Goal: Task Accomplishment & Management: Complete application form

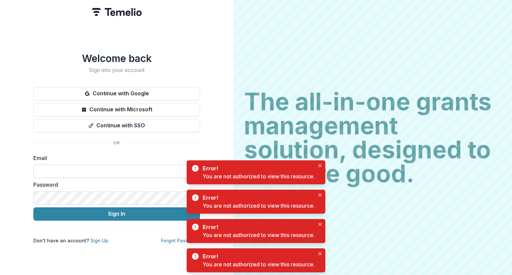
click at [86, 165] on input at bounding box center [116, 171] width 167 height 13
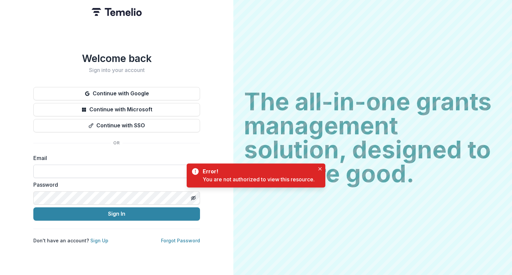
type input "**********"
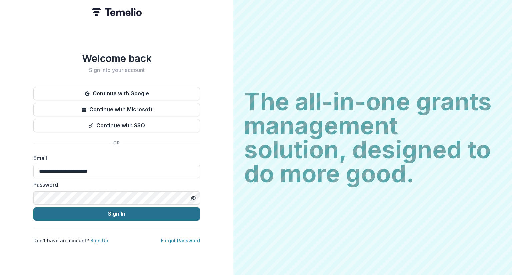
click at [127, 213] on button "Sign In" at bounding box center [116, 213] width 167 height 13
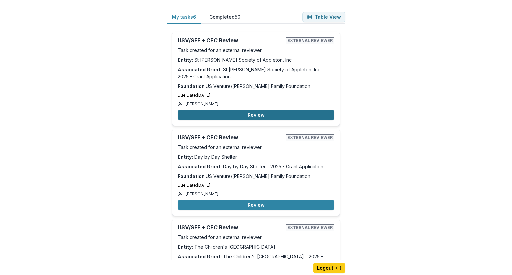
click at [256, 114] on button "Review" at bounding box center [256, 115] width 157 height 11
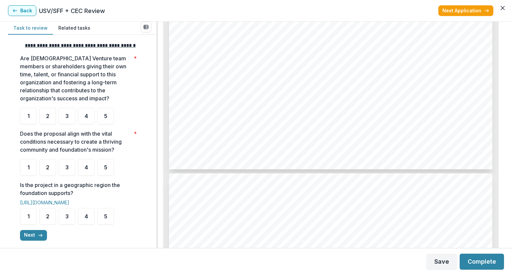
scroll to position [900, 0]
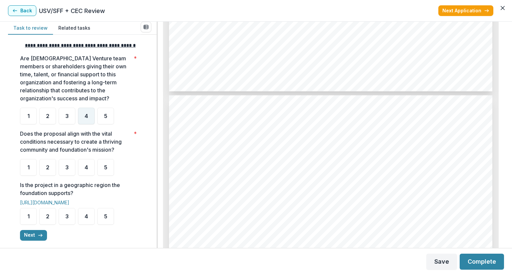
click at [83, 122] on div "4" at bounding box center [86, 116] width 17 height 17
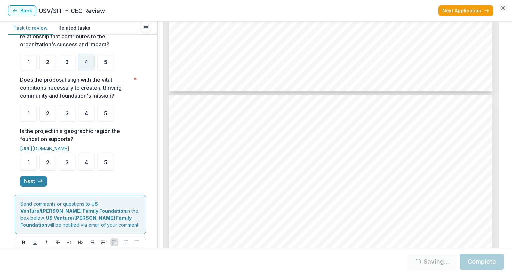
scroll to position [200, 0]
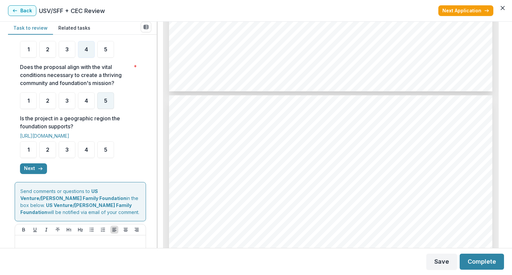
click at [106, 109] on div "5" at bounding box center [105, 100] width 17 height 17
click at [109, 158] on div "5" at bounding box center [105, 149] width 17 height 17
click at [110, 158] on div "5" at bounding box center [105, 149] width 17 height 17
click at [34, 174] on button "Next" at bounding box center [33, 168] width 27 height 11
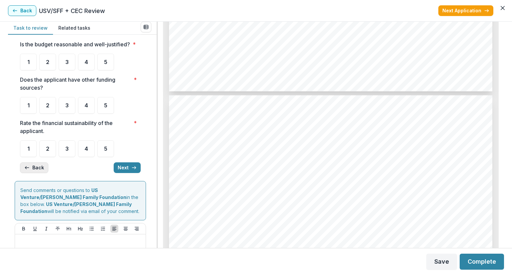
click at [34, 173] on button "Back" at bounding box center [34, 167] width 28 height 11
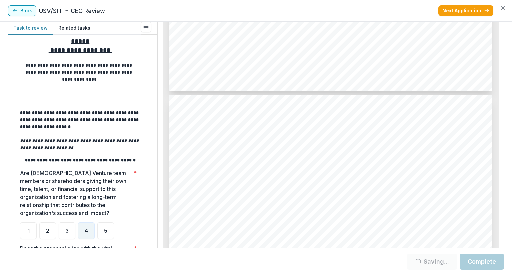
scroll to position [200, 0]
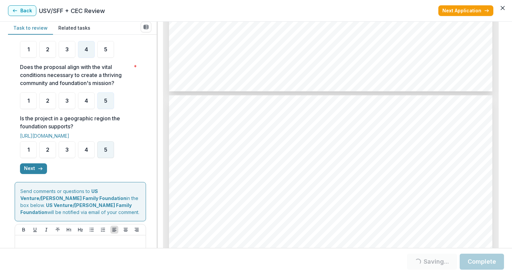
click at [106, 158] on div "5" at bounding box center [105, 149] width 17 height 17
click at [111, 158] on div "5" at bounding box center [105, 149] width 17 height 17
click at [112, 151] on div "5" at bounding box center [105, 149] width 17 height 17
click at [99, 158] on div "5" at bounding box center [105, 149] width 17 height 17
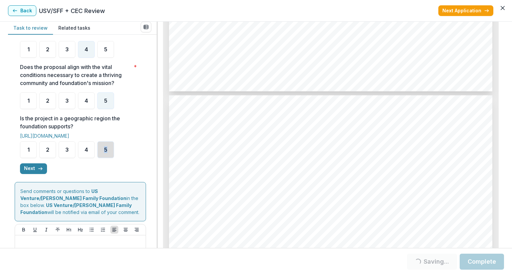
click at [99, 158] on div "5" at bounding box center [105, 149] width 17 height 17
click at [27, 174] on button "Next" at bounding box center [33, 168] width 27 height 11
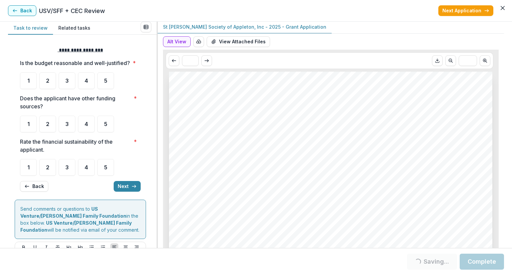
scroll to position [0, 0]
click at [242, 45] on button "View Attached Files" at bounding box center [238, 42] width 63 height 11
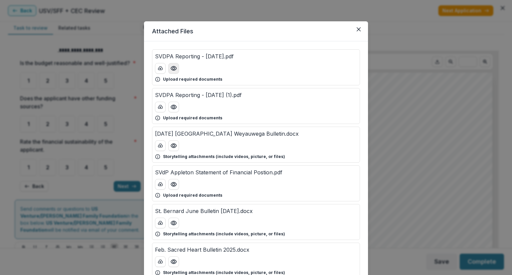
click at [172, 64] on button "Preview SVDPA Reporting - September 2024.pdf" at bounding box center [173, 68] width 11 height 11
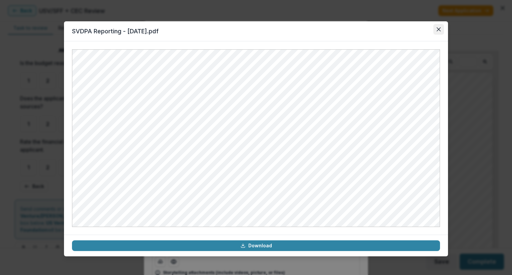
click at [438, 31] on icon "Close" at bounding box center [439, 29] width 4 height 4
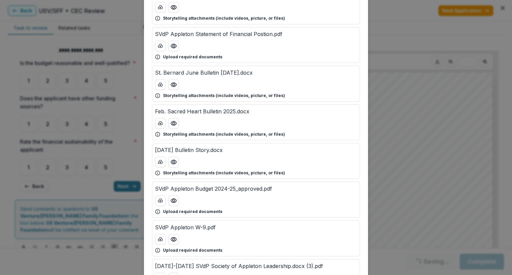
scroll to position [133, 0]
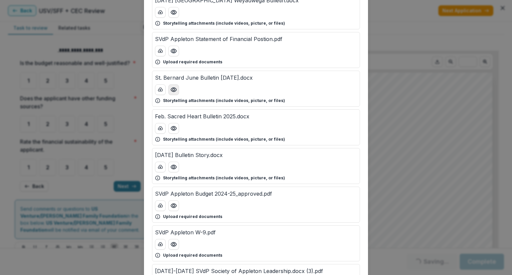
click at [174, 91] on icon "Preview St. Bernard June Bulletin 5.15.25.docx" at bounding box center [173, 90] width 5 height 4
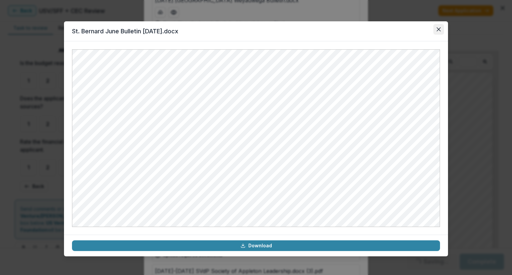
click at [437, 28] on icon "Close" at bounding box center [439, 29] width 4 height 4
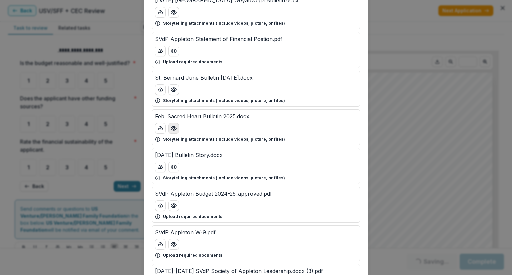
click at [174, 129] on icon "Preview Feb. Sacred Heart Bulletin 2025.docx" at bounding box center [173, 128] width 7 height 7
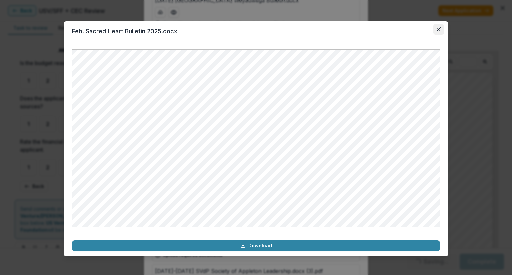
click at [441, 32] on button "Close" at bounding box center [438, 29] width 11 height 11
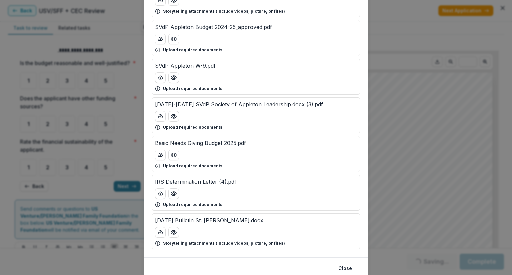
scroll to position [323, 0]
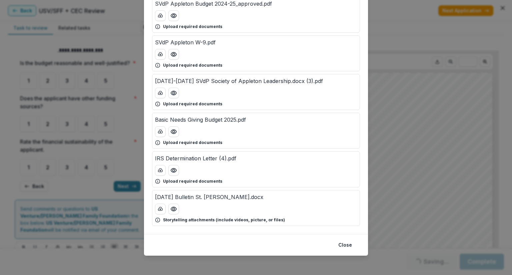
click at [178, 89] on div at bounding box center [256, 93] width 202 height 11
click at [173, 92] on icon "Preview 2024-2025 SVdP Society of Appleton Leadership.docx (3).pdf" at bounding box center [173, 93] width 7 height 7
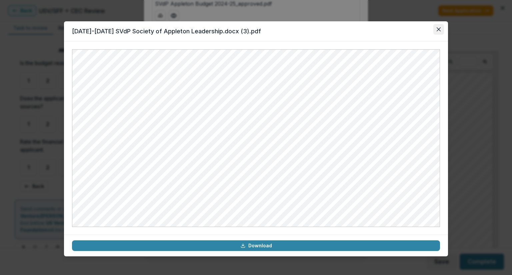
click at [440, 27] on button "Close" at bounding box center [438, 29] width 11 height 11
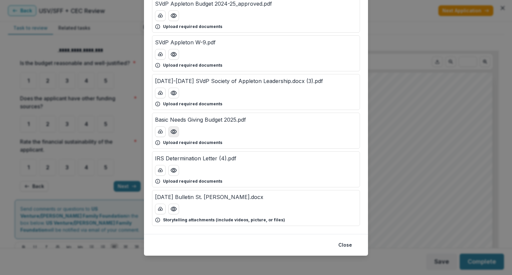
click at [172, 132] on icon "Preview Basic Needs Giving Budget 2025.pdf" at bounding box center [173, 131] width 7 height 7
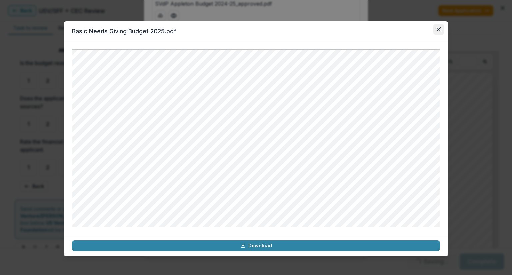
click at [437, 33] on button "Close" at bounding box center [438, 29] width 11 height 11
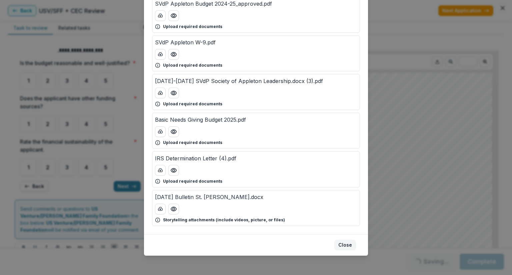
click at [338, 248] on button "Close" at bounding box center [345, 245] width 22 height 11
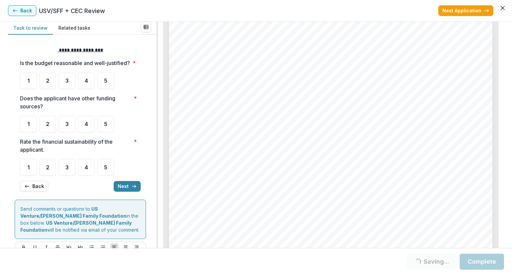
scroll to position [1133, 0]
click at [66, 83] on span "3" at bounding box center [66, 80] width 3 height 5
click at [71, 89] on div "3" at bounding box center [67, 80] width 17 height 17
click at [110, 132] on div "5" at bounding box center [105, 124] width 17 height 17
click at [106, 132] on div "5" at bounding box center [105, 124] width 17 height 17
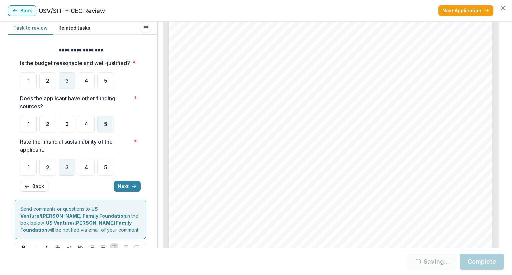
click at [69, 176] on div "3" at bounding box center [67, 167] width 17 height 17
click at [127, 192] on button "Next" at bounding box center [127, 186] width 27 height 11
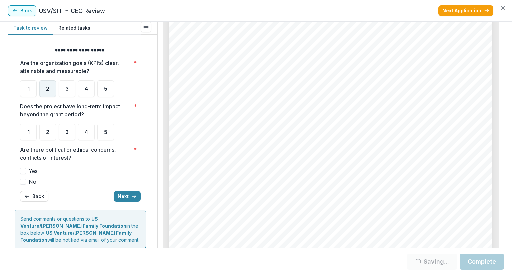
click at [51, 90] on div "2" at bounding box center [47, 88] width 17 height 17
click at [91, 136] on div "4" at bounding box center [86, 132] width 17 height 17
click at [88, 132] on div "4" at bounding box center [86, 132] width 17 height 17
click at [26, 179] on span at bounding box center [23, 182] width 6 height 6
click at [121, 197] on button "Next" at bounding box center [127, 196] width 27 height 11
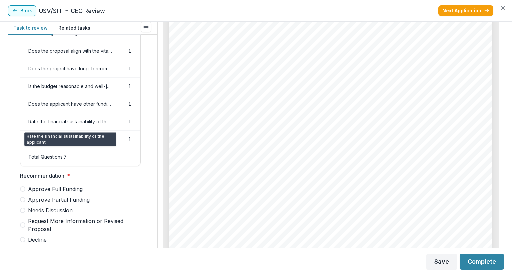
scroll to position [100, 0]
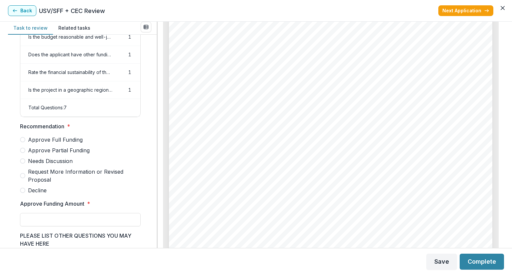
click at [22, 153] on span at bounding box center [22, 150] width 5 height 5
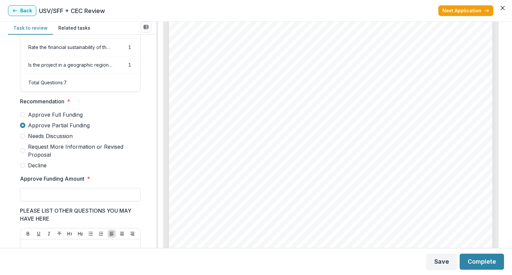
scroll to position [133, 0]
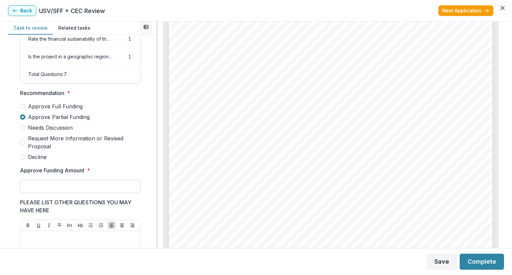
click at [72, 184] on input "Approve Funding Amount *" at bounding box center [80, 186] width 121 height 13
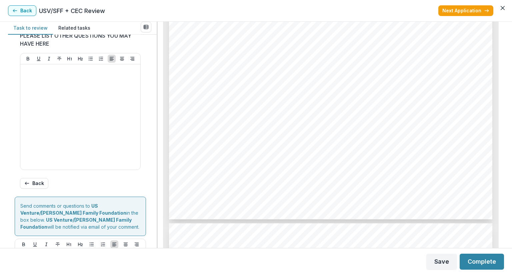
scroll to position [370, 0]
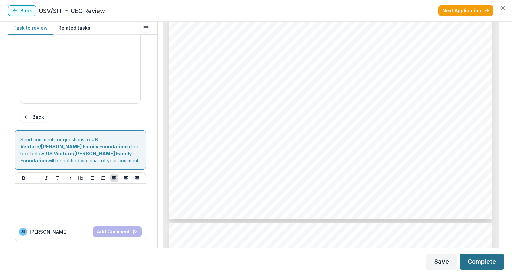
type input "*******"
click at [488, 259] on button "Complete" at bounding box center [482, 262] width 44 height 16
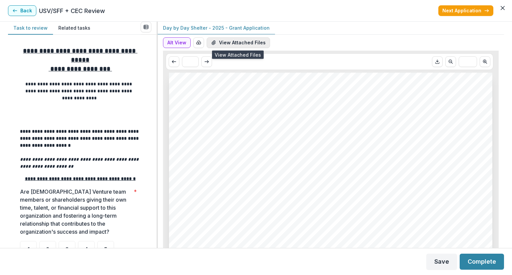
click at [223, 45] on button "View Attached Files" at bounding box center [238, 42] width 63 height 11
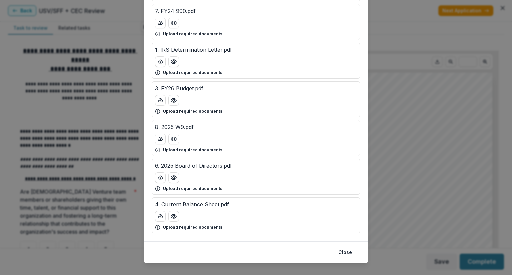
scroll to position [167, 0]
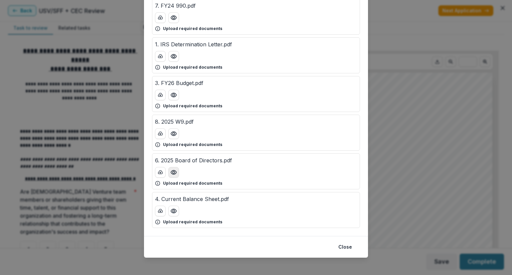
click at [172, 175] on button "Preview 6. 2025 Board of Directors.pdf" at bounding box center [173, 172] width 11 height 11
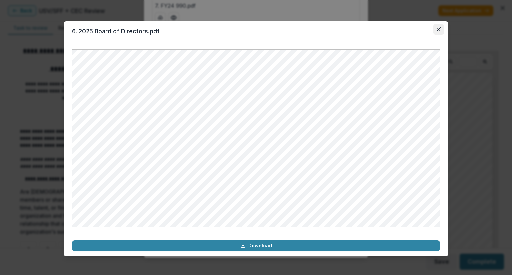
click at [438, 32] on button "Close" at bounding box center [438, 29] width 11 height 11
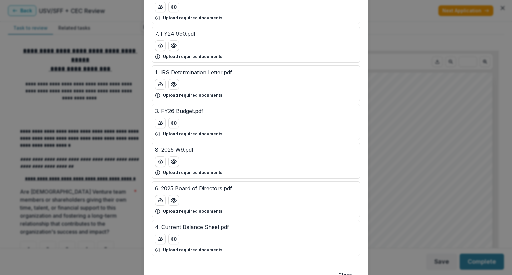
scroll to position [133, 0]
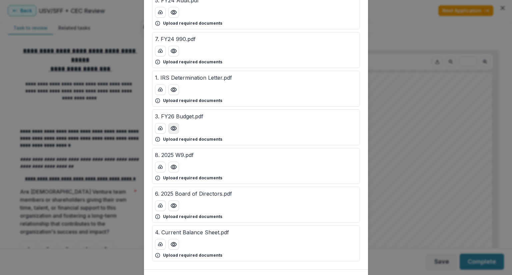
click at [177, 131] on button "Preview 3. FY26 Budget.pdf" at bounding box center [173, 128] width 11 height 11
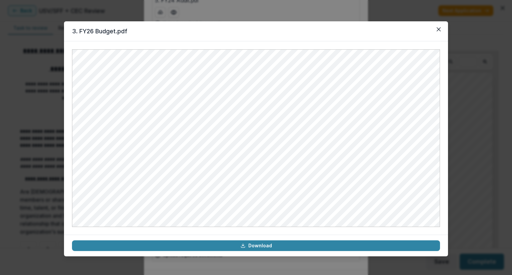
click at [446, 32] on header "3. FY26 Budget.pdf" at bounding box center [256, 31] width 384 height 20
click at [438, 31] on button "Close" at bounding box center [438, 29] width 11 height 11
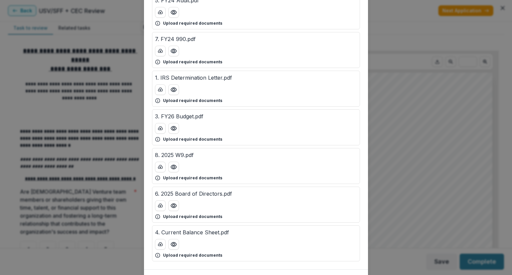
scroll to position [169, 0]
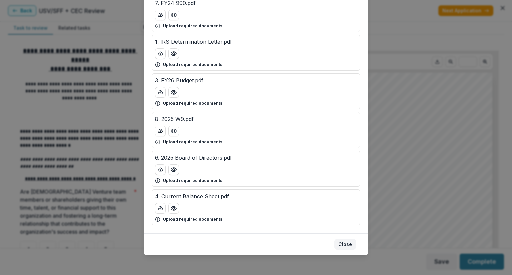
click at [346, 242] on button "Close" at bounding box center [345, 244] width 22 height 11
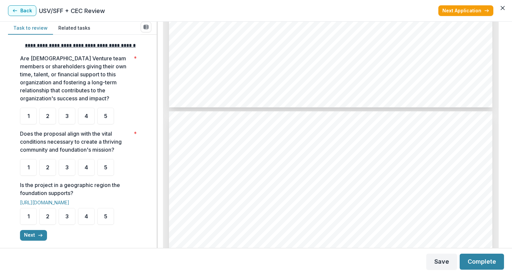
scroll to position [933, 0]
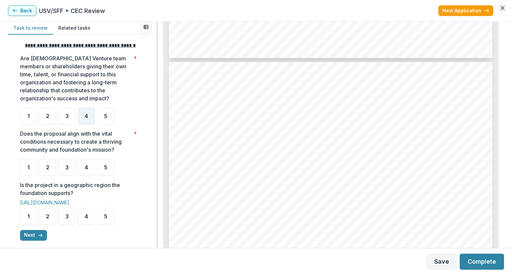
click at [88, 124] on div "4" at bounding box center [86, 116] width 17 height 17
click at [105, 170] on span "5" at bounding box center [105, 167] width 3 height 5
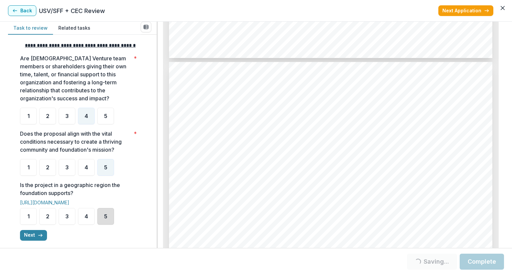
click at [109, 225] on div "5" at bounding box center [105, 216] width 17 height 17
click at [113, 222] on div "5" at bounding box center [105, 216] width 17 height 17
click at [31, 241] on button "Next" at bounding box center [33, 235] width 27 height 11
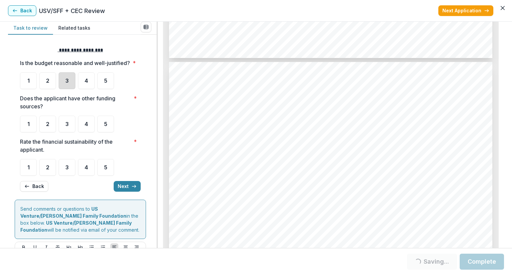
click at [69, 89] on div "3" at bounding box center [67, 80] width 17 height 17
click at [107, 132] on div "5" at bounding box center [105, 124] width 17 height 17
click at [71, 176] on div "3" at bounding box center [67, 167] width 17 height 17
click at [108, 132] on div "5" at bounding box center [105, 124] width 17 height 17
click at [109, 132] on div "5" at bounding box center [105, 124] width 17 height 17
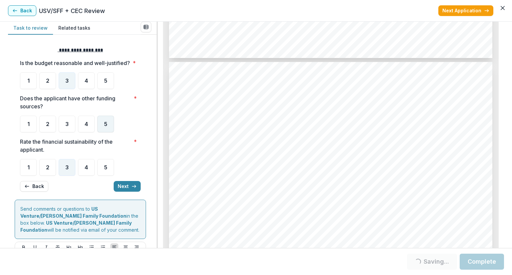
click at [108, 127] on div "5" at bounding box center [105, 124] width 17 height 17
click at [117, 192] on button "Next" at bounding box center [127, 186] width 27 height 11
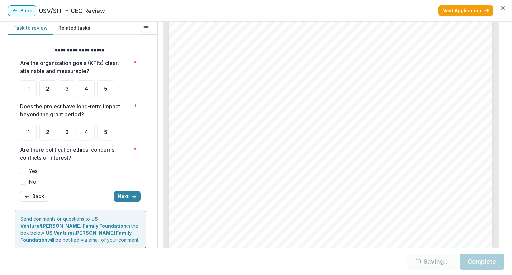
scroll to position [2500, 0]
click at [111, 95] on div "5" at bounding box center [105, 88] width 17 height 17
click at [101, 96] on div "5" at bounding box center [105, 88] width 17 height 17
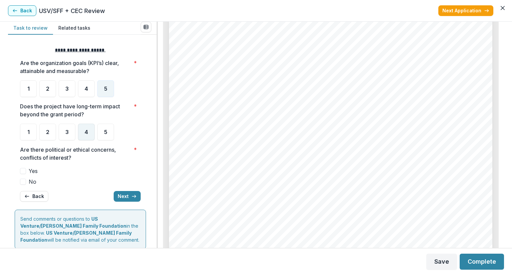
click at [85, 138] on div "4" at bounding box center [86, 132] width 17 height 17
click at [22, 180] on span at bounding box center [23, 182] width 6 height 6
click at [117, 196] on button "Next" at bounding box center [127, 196] width 27 height 11
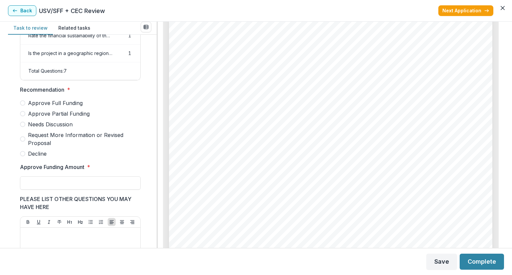
scroll to position [133, 0]
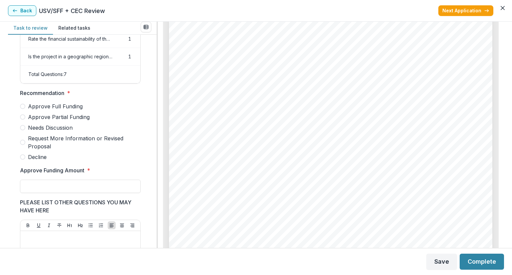
click at [25, 120] on span at bounding box center [22, 116] width 5 height 5
click at [56, 187] on input "Approve Funding Amount *" at bounding box center [80, 186] width 121 height 13
click at [512, 259] on footer "Save Complete" at bounding box center [256, 261] width 512 height 27
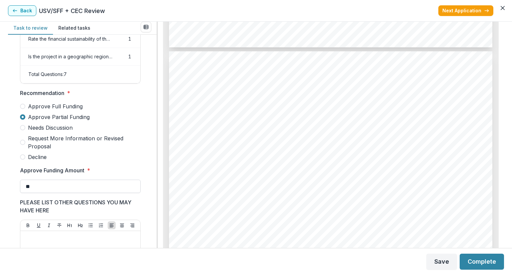
click at [50, 190] on input "**" at bounding box center [80, 186] width 121 height 13
type input "*******"
click at [468, 261] on button "Complete" at bounding box center [482, 262] width 44 height 16
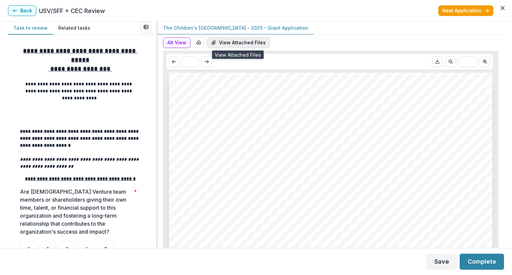
click at [241, 46] on button "View Attached Files" at bounding box center [238, 42] width 63 height 11
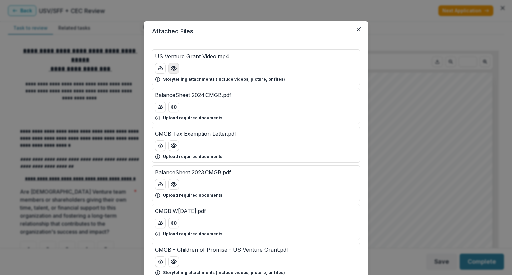
click at [174, 73] on button "Preview US Venture Grant Video.mp4" at bounding box center [173, 68] width 11 height 11
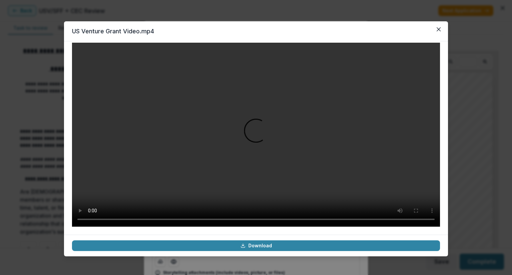
scroll to position [70, 0]
click at [445, 29] on header "US Venture Grant Video.mp4" at bounding box center [256, 31] width 384 height 20
click at [439, 30] on icon "Close" at bounding box center [439, 29] width 4 height 4
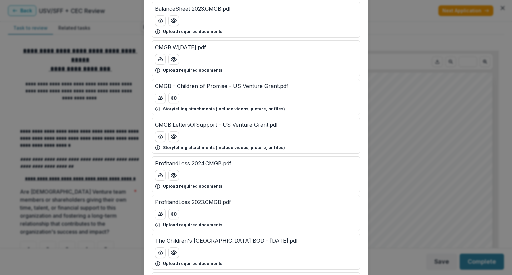
scroll to position [167, 0]
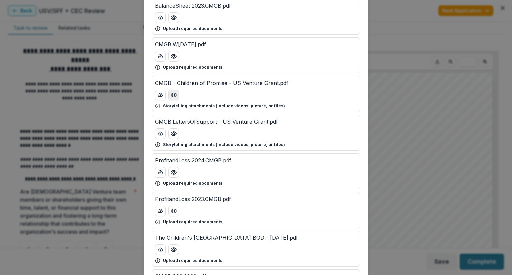
click at [175, 96] on icon "Preview CMGB - Children of Promise - US Venture Grant.pdf" at bounding box center [173, 95] width 7 height 7
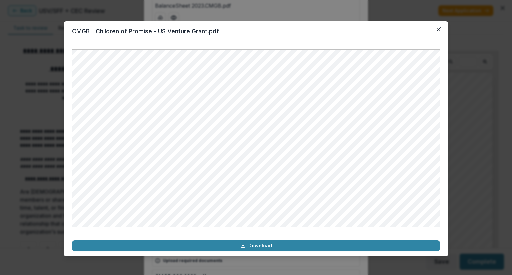
click at [433, 30] on header "CMGB - Children of Promise - US Venture Grant.pdf" at bounding box center [256, 31] width 384 height 20
click at [436, 32] on button "Close" at bounding box center [438, 29] width 11 height 11
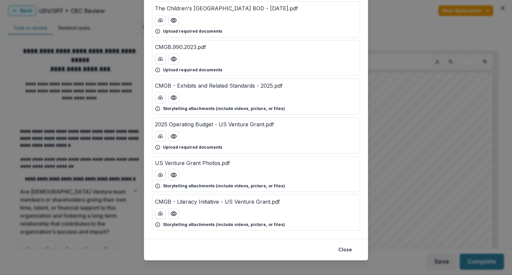
scroll to position [400, 0]
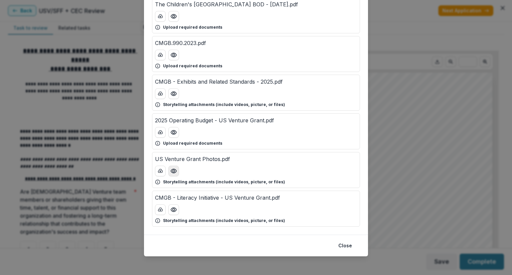
click at [176, 168] on icon "Preview US Venture Grant Photos.pdf" at bounding box center [173, 171] width 7 height 7
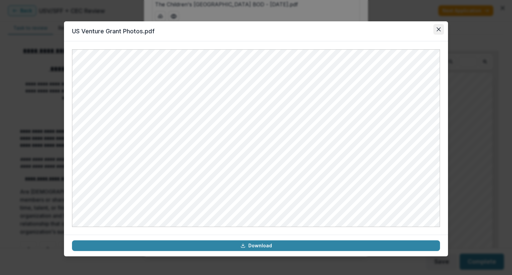
click at [439, 28] on icon "Close" at bounding box center [439, 29] width 4 height 4
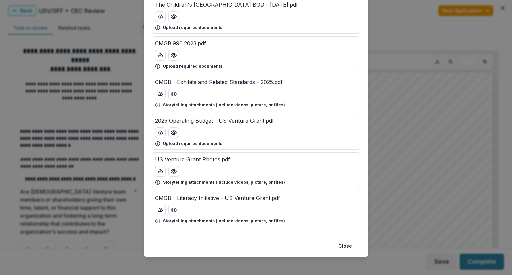
scroll to position [400, 0]
click at [354, 244] on button "Close" at bounding box center [345, 245] width 22 height 11
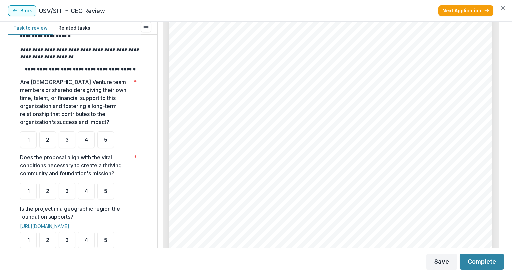
scroll to position [133, 0]
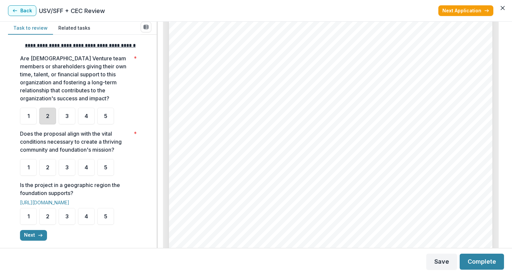
click at [45, 120] on div "2" at bounding box center [47, 116] width 17 height 17
click at [67, 124] on div "3" at bounding box center [67, 116] width 17 height 17
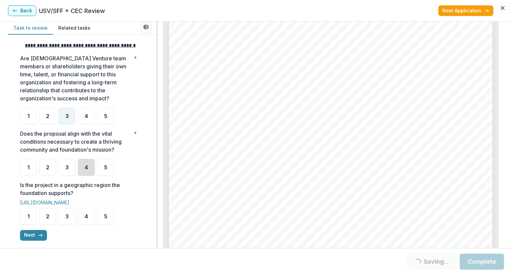
click at [81, 176] on div "4" at bounding box center [86, 167] width 17 height 17
click at [93, 175] on div "4" at bounding box center [86, 167] width 17 height 17
click at [91, 176] on div "4" at bounding box center [86, 167] width 17 height 17
click at [94, 176] on div "4" at bounding box center [86, 167] width 17 height 17
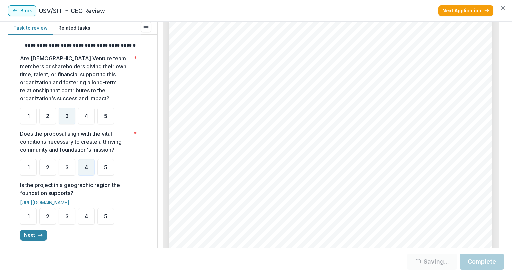
click at [94, 176] on div "4" at bounding box center [86, 167] width 17 height 17
click at [112, 225] on div "5" at bounding box center [105, 216] width 17 height 17
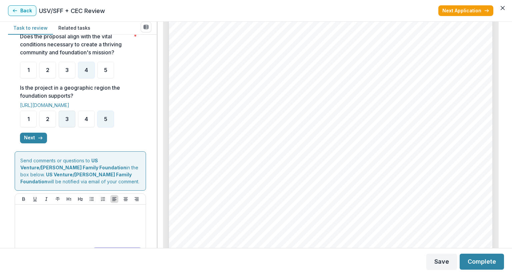
scroll to position [233, 0]
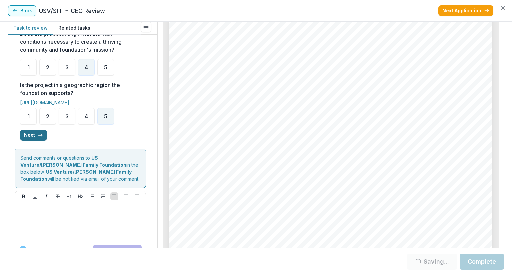
click at [35, 141] on button "Next" at bounding box center [33, 135] width 27 height 11
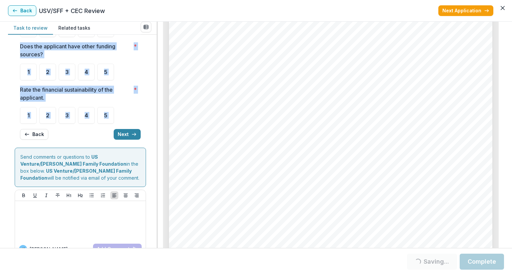
scroll to position [0, 0]
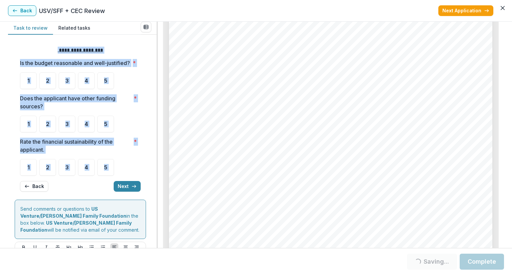
click at [145, 99] on form "**********" at bounding box center [82, 175] width 135 height 269
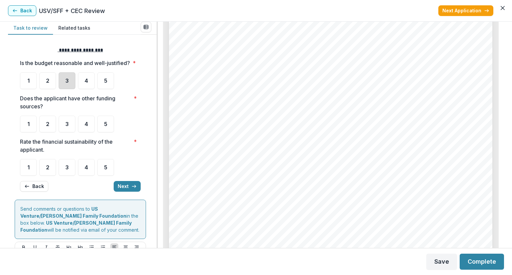
click at [73, 89] on div "3" at bounding box center [67, 80] width 17 height 17
click at [72, 89] on div "3" at bounding box center [67, 80] width 17 height 17
click at [108, 132] on div "5" at bounding box center [105, 124] width 17 height 17
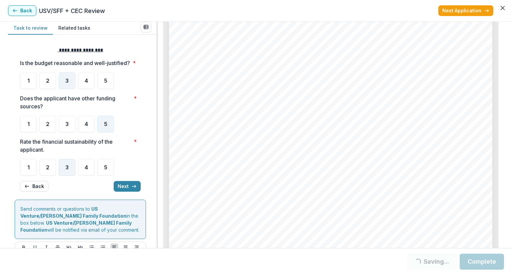
click at [67, 170] on span "3" at bounding box center [66, 167] width 3 height 5
click at [120, 191] on button "Next" at bounding box center [127, 186] width 27 height 11
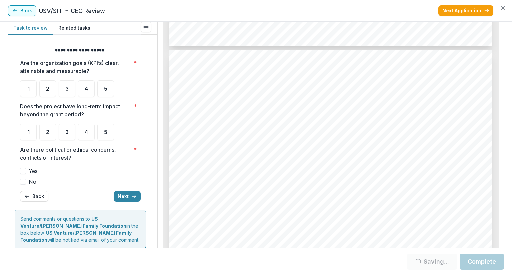
scroll to position [2334, 0]
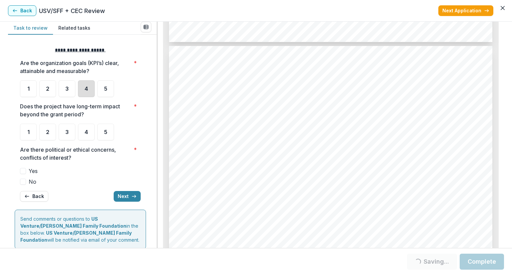
click at [81, 96] on div "4" at bounding box center [86, 88] width 17 height 17
click at [85, 138] on div "4" at bounding box center [86, 132] width 17 height 17
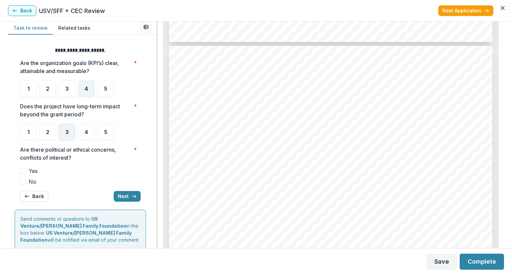
click at [68, 134] on span "3" at bounding box center [66, 131] width 3 height 5
click at [61, 140] on div "3" at bounding box center [67, 132] width 17 height 17
click at [65, 137] on div "3" at bounding box center [67, 132] width 17 height 17
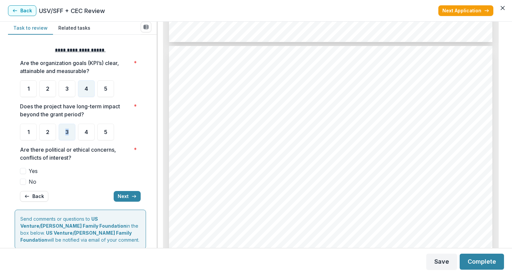
click at [25, 183] on span at bounding box center [23, 182] width 6 height 6
click at [124, 195] on button "Next" at bounding box center [127, 196] width 27 height 11
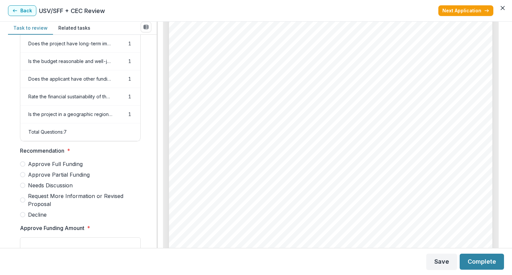
scroll to position [200, 0]
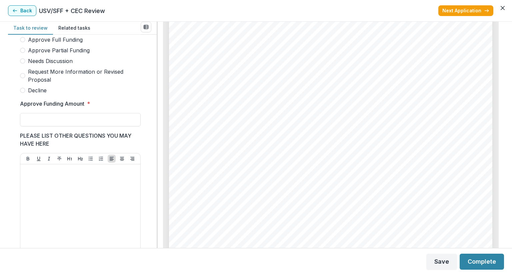
click at [23, 93] on span at bounding box center [22, 90] width 5 height 5
click at [30, 123] on input "Approve Funding Amount *" at bounding box center [80, 119] width 121 height 13
type input "**"
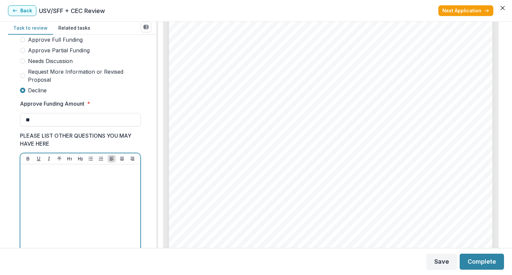
click at [40, 185] on div at bounding box center [80, 217] width 115 height 100
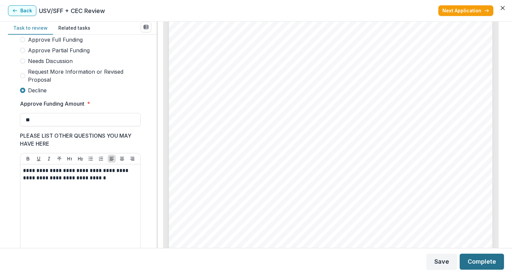
click at [494, 268] on button "Complete" at bounding box center [482, 262] width 44 height 16
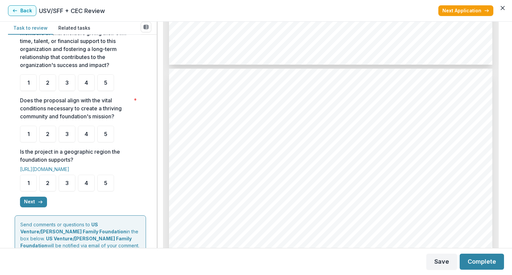
scroll to position [3300, 0]
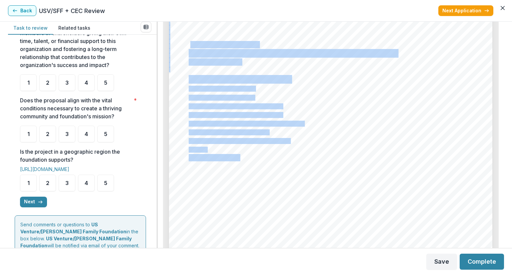
drag, startPoint x: 189, startPoint y: 44, endPoint x: 338, endPoint y: 44, distance: 148.3
click at [338, 44] on div "Page: 8 Boys & Girls Clubs of the Fox Valley - 2025 - Grant Application In addi…" at bounding box center [330, 231] width 323 height 458
drag, startPoint x: 338, startPoint y: 44, endPoint x: 229, endPoint y: 44, distance: 108.7
click at [235, 43] on div "Page: 8 Boys & Girls Clubs of the Fox Valley - 2025 - Grant Application In addi…" at bounding box center [330, 231] width 323 height 458
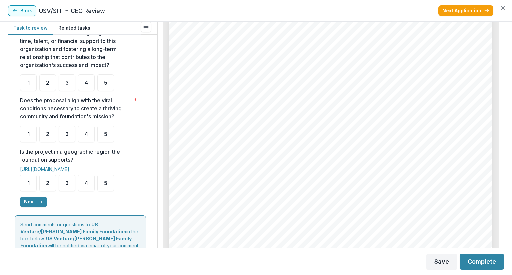
click at [189, 43] on span "https://www.youtube.com/watch?v=JTe0Wu42Reo" at bounding box center [223, 45] width 69 height 7
drag, startPoint x: 188, startPoint y: 43, endPoint x: 333, endPoint y: 42, distance: 144.3
click at [258, 42] on span "https://www.youtube.com/watch?v=JTe0Wu42Reo" at bounding box center [223, 45] width 69 height 7
copy span "https://www.youtube.com/watch?v=JTe0Wu42Reo"
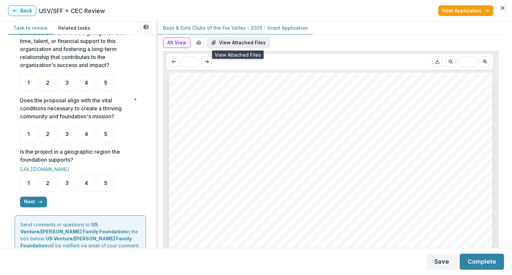
click at [234, 42] on button "View Attached Files" at bounding box center [238, 42] width 63 height 11
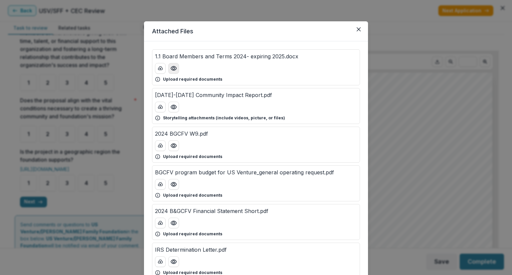
click at [171, 68] on icon "Preview 1.1 Board Members and Terms 2024- expiring 2025.docx" at bounding box center [173, 68] width 7 height 7
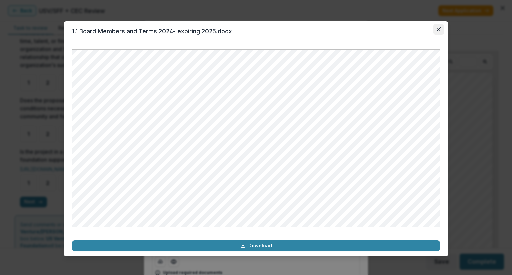
click at [441, 32] on button "Close" at bounding box center [438, 29] width 11 height 11
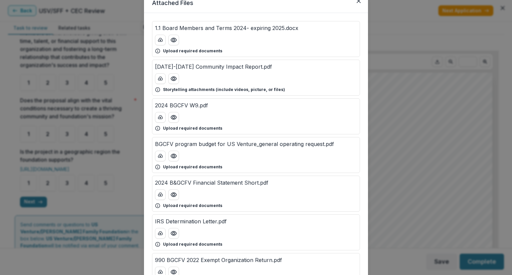
scroll to position [33, 0]
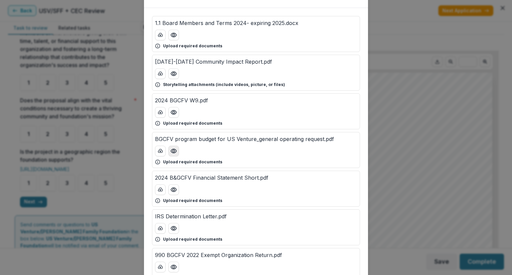
click at [172, 150] on icon "Preview BGCFV program budget for US Venture_general operating request.pdf" at bounding box center [173, 151] width 7 height 7
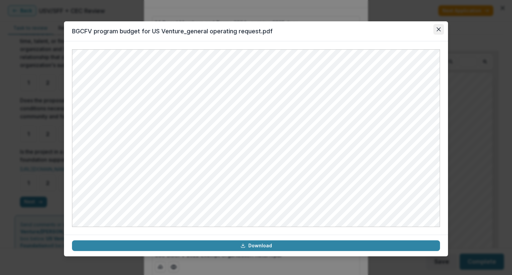
click at [442, 30] on button "Close" at bounding box center [438, 29] width 11 height 11
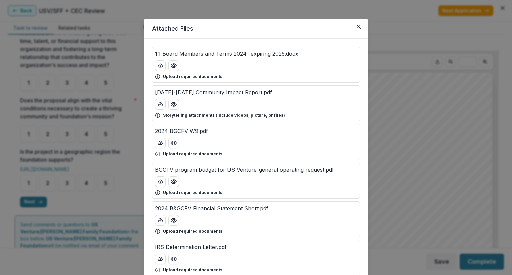
scroll to position [0, 0]
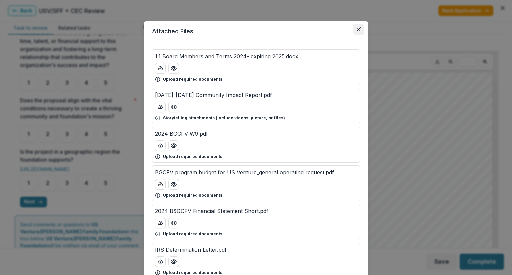
click at [354, 34] on button "Close" at bounding box center [358, 29] width 11 height 11
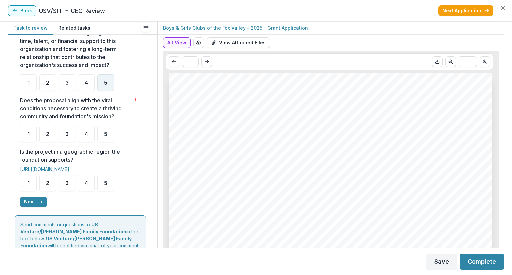
click at [107, 91] on div "5" at bounding box center [105, 82] width 17 height 17
drag, startPoint x: 94, startPoint y: 146, endPoint x: 98, endPoint y: 145, distance: 3.6
click at [95, 142] on ul "1 2 3 4 5" at bounding box center [80, 134] width 121 height 17
click at [103, 142] on div "5" at bounding box center [105, 134] width 17 height 17
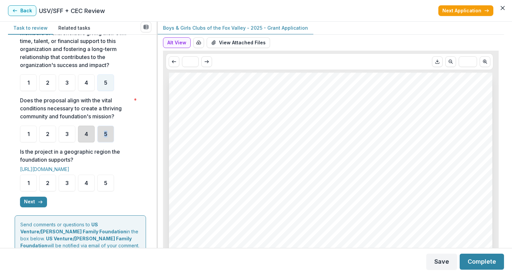
click at [103, 142] on div "5" at bounding box center [105, 134] width 17 height 17
click at [92, 142] on div "4" at bounding box center [86, 134] width 17 height 17
click at [113, 142] on div "5" at bounding box center [105, 134] width 17 height 17
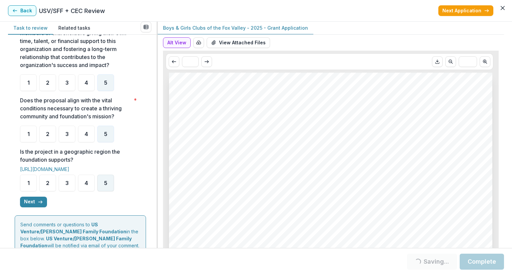
click at [110, 191] on div "5" at bounding box center [105, 183] width 17 height 17
click at [105, 191] on div "5" at bounding box center [105, 183] width 17 height 17
click at [28, 207] on button "Next" at bounding box center [33, 202] width 27 height 11
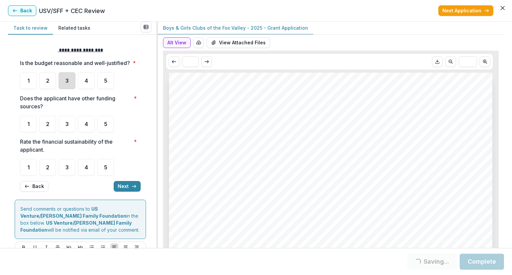
click at [69, 89] on div "3" at bounding box center [67, 80] width 17 height 17
click at [73, 89] on div "3" at bounding box center [67, 80] width 17 height 17
click at [117, 132] on ul "1 2 3 4 5" at bounding box center [80, 124] width 121 height 17
click at [109, 132] on div "5" at bounding box center [105, 124] width 17 height 17
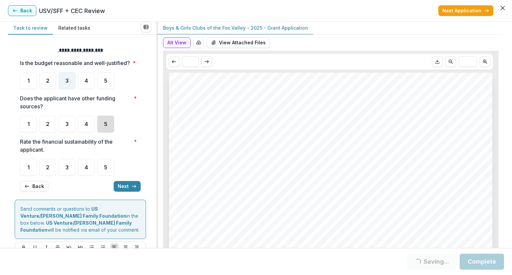
click at [109, 132] on div "5" at bounding box center [105, 124] width 17 height 17
click at [103, 132] on div "5" at bounding box center [105, 124] width 17 height 17
click at [63, 176] on div "3" at bounding box center [67, 167] width 17 height 17
click at [128, 192] on button "Next" at bounding box center [127, 186] width 27 height 11
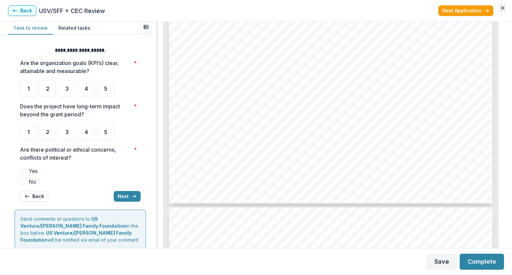
scroll to position [2700, 0]
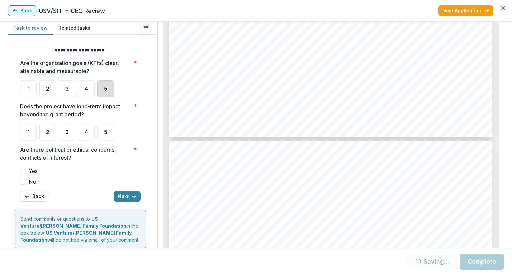
click at [107, 95] on div "5" at bounding box center [105, 88] width 17 height 17
click at [105, 97] on div "**********" at bounding box center [80, 124] width 121 height 166
click at [106, 94] on div "5" at bounding box center [105, 88] width 17 height 17
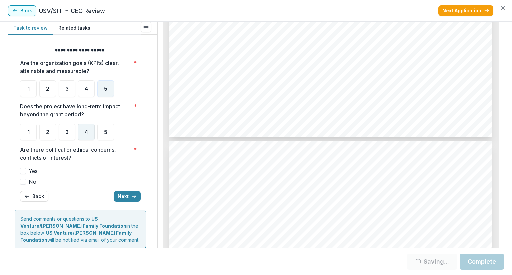
click at [89, 137] on div "4" at bounding box center [86, 132] width 17 height 17
click at [21, 184] on span at bounding box center [23, 182] width 6 height 6
click at [122, 197] on button "Next" at bounding box center [127, 196] width 27 height 11
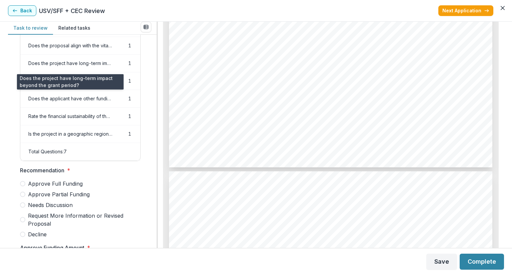
scroll to position [100, 0]
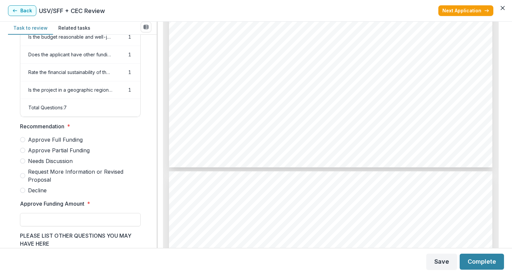
click at [23, 142] on span at bounding box center [22, 139] width 5 height 5
click at [50, 218] on input "Approve Funding Amount *" at bounding box center [80, 219] width 121 height 13
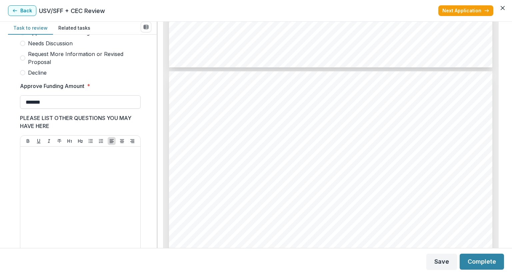
scroll to position [300, 0]
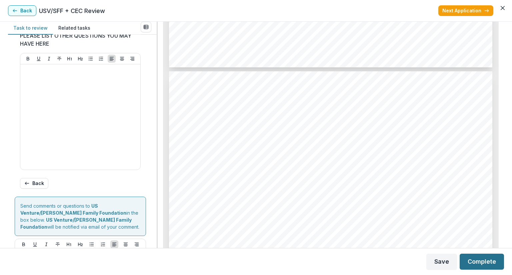
type input "*******"
click at [488, 262] on button "Complete" at bounding box center [482, 262] width 44 height 16
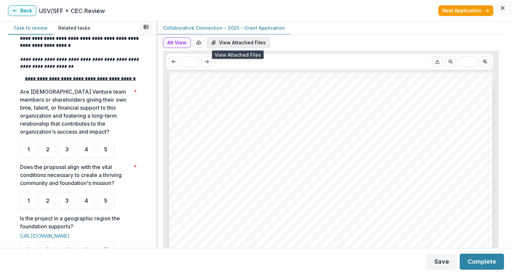
click at [229, 47] on button "View Attached Files" at bounding box center [238, 42] width 63 height 11
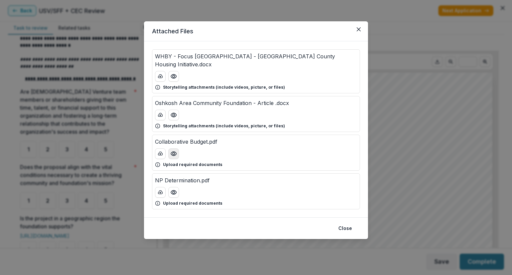
click at [174, 149] on button "Preview Collaborative Budget.pdf" at bounding box center [173, 153] width 11 height 11
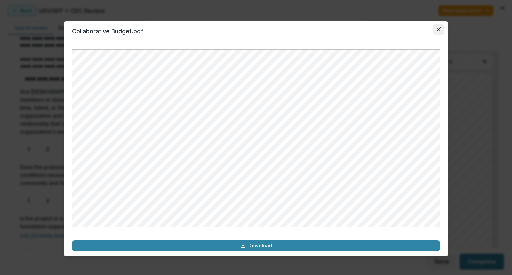
click at [439, 28] on icon "Close" at bounding box center [439, 29] width 4 height 4
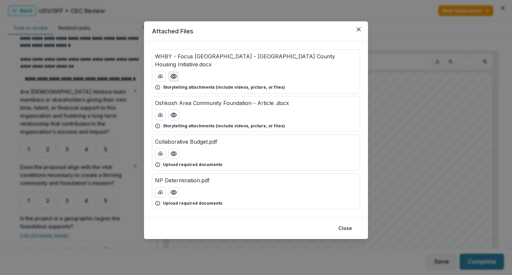
click at [175, 73] on icon "Preview WHBY - Focus Fox Valley - Winnebago County Housing Initiative.docx" at bounding box center [173, 76] width 7 height 7
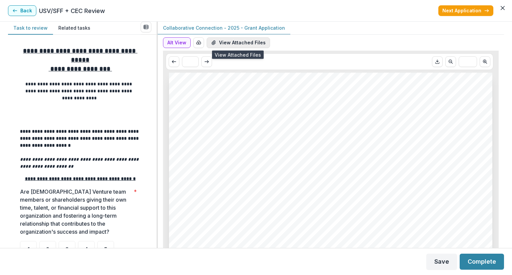
click at [259, 45] on button "View Attached Files" at bounding box center [238, 42] width 63 height 11
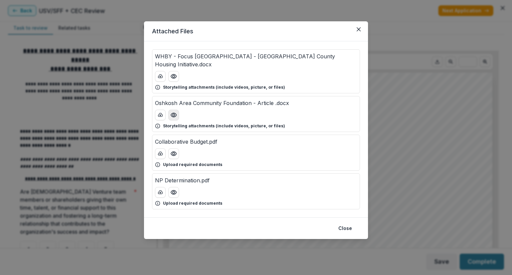
click at [177, 110] on button "Preview Oshkosh Area Community Foundation - Article .docx" at bounding box center [173, 115] width 11 height 11
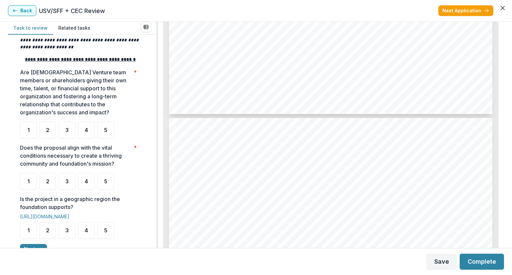
scroll to position [125, 0]
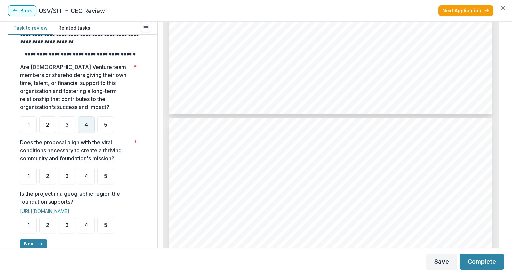
click at [87, 127] on span "4" at bounding box center [86, 124] width 3 height 5
click at [106, 184] on div "5" at bounding box center [105, 176] width 17 height 17
click at [108, 233] on div "5" at bounding box center [105, 225] width 17 height 17
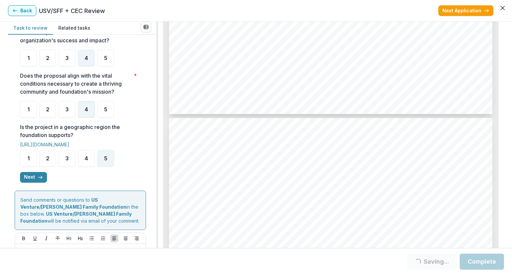
click at [93, 118] on div "4" at bounding box center [86, 109] width 17 height 17
click at [38, 180] on icon "button" at bounding box center [40, 177] width 5 height 5
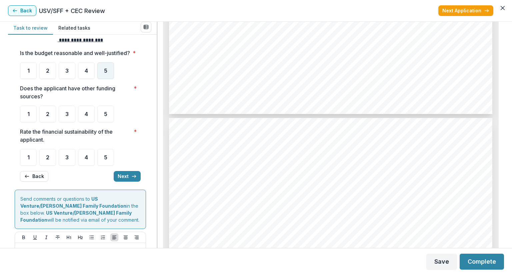
click at [113, 79] on div "5" at bounding box center [105, 70] width 17 height 17
drag, startPoint x: 108, startPoint y: 80, endPoint x: 106, endPoint y: 84, distance: 4.0
click at [106, 79] on div "5" at bounding box center [105, 70] width 17 height 17
click at [103, 79] on div "5" at bounding box center [105, 70] width 17 height 17
click at [101, 79] on div "5" at bounding box center [105, 70] width 17 height 17
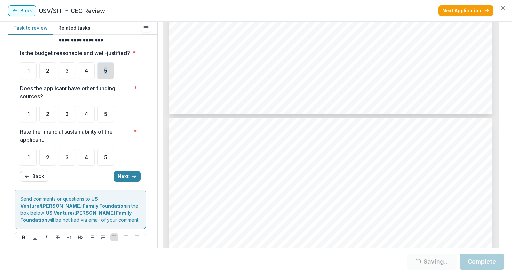
click at [101, 79] on div "5" at bounding box center [105, 70] width 17 height 17
click at [88, 130] on div "**********" at bounding box center [80, 109] width 121 height 156
click at [88, 122] on div "4" at bounding box center [86, 114] width 17 height 17
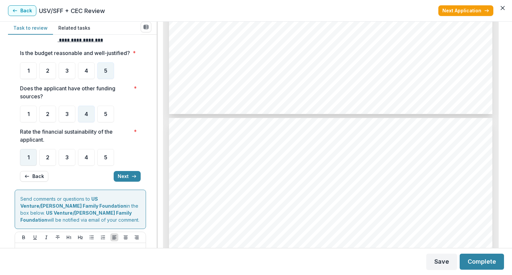
click at [30, 166] on div "1" at bounding box center [28, 157] width 17 height 17
click at [51, 174] on div "**********" at bounding box center [80, 109] width 121 height 156
click at [51, 166] on div "2" at bounding box center [47, 157] width 17 height 17
click at [128, 182] on button "Next" at bounding box center [127, 176] width 27 height 11
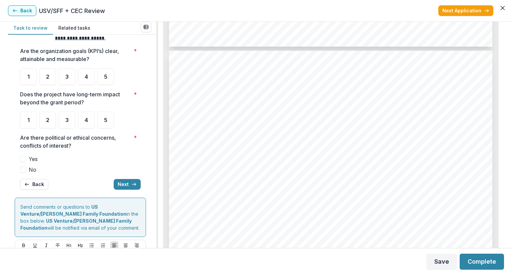
scroll to position [2800, 0]
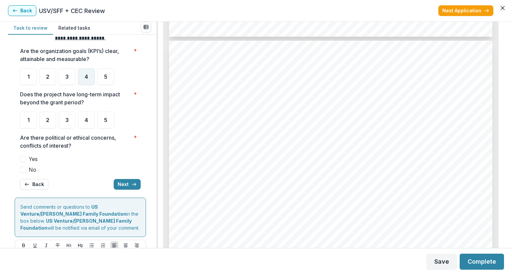
click at [89, 83] on div "4" at bounding box center [86, 76] width 17 height 17
click at [103, 81] on div "5" at bounding box center [105, 76] width 17 height 17
click at [91, 126] on div "4" at bounding box center [86, 120] width 17 height 17
click at [26, 171] on label "No" at bounding box center [80, 170] width 121 height 8
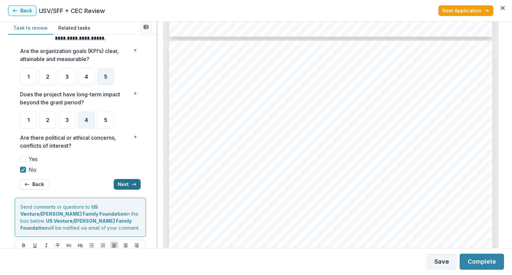
click at [119, 181] on button "Next" at bounding box center [127, 184] width 27 height 11
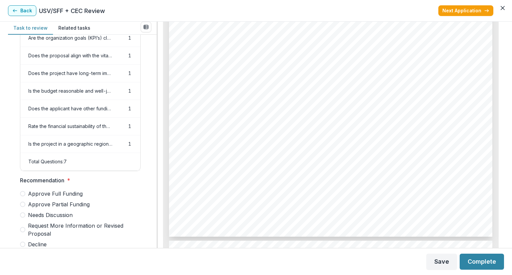
scroll to position [133, 0]
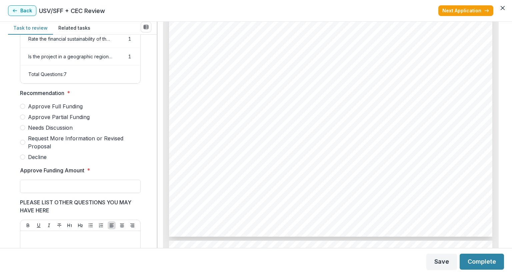
click at [24, 120] on span at bounding box center [22, 116] width 5 height 5
click at [31, 187] on input "Approve Funding Amount *" at bounding box center [80, 186] width 121 height 13
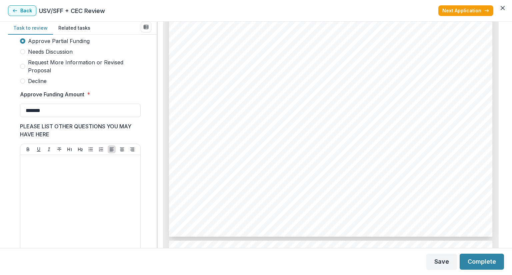
scroll to position [233, 0]
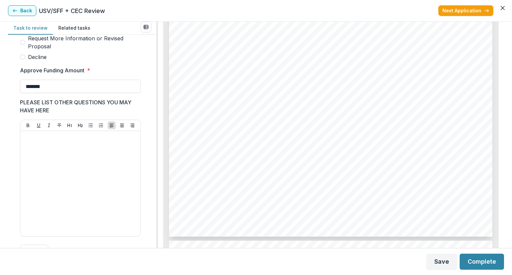
type input "*******"
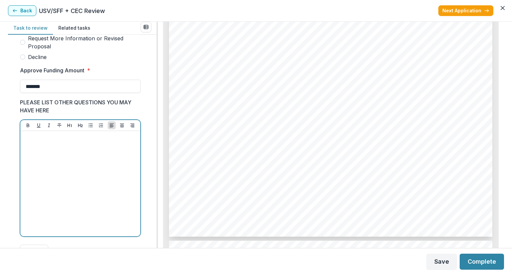
click at [96, 172] on div at bounding box center [80, 184] width 115 height 100
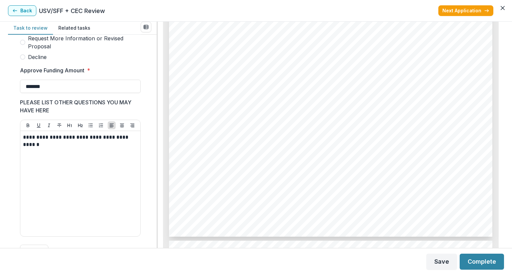
click at [512, 275] on html "My tasks 2 Completed 54 Table View USV/SFF + CEC Review External reviewer Task …" at bounding box center [256, 137] width 512 height 275
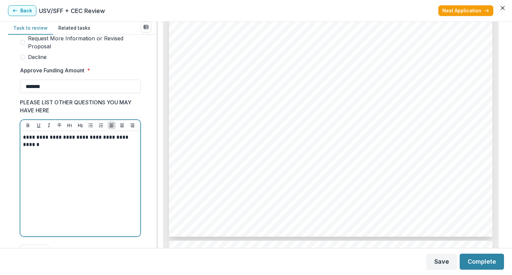
click at [74, 158] on div "**********" at bounding box center [80, 184] width 115 height 100
click at [134, 140] on p "**********" at bounding box center [79, 141] width 113 height 15
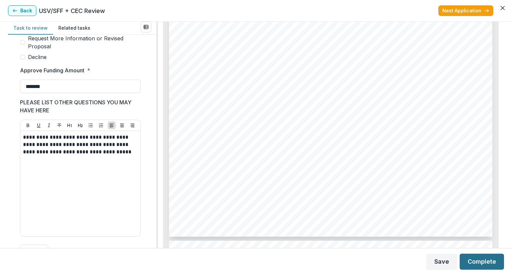
click at [475, 259] on button "Complete" at bounding box center [482, 262] width 44 height 16
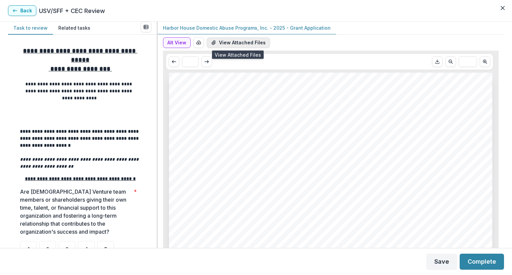
click at [229, 45] on button "View Attached Files" at bounding box center [238, 42] width 63 height 11
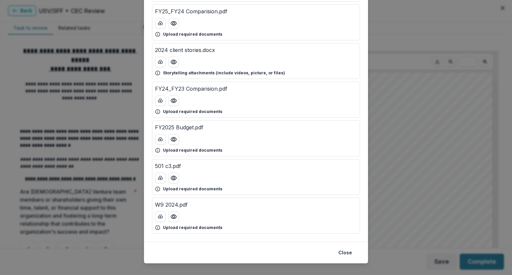
scroll to position [131, 0]
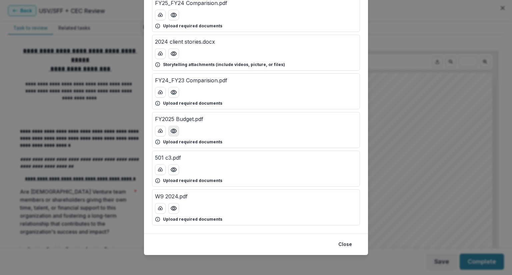
click at [173, 131] on icon "Preview FY2025 Budget.pdf" at bounding box center [173, 131] width 7 height 7
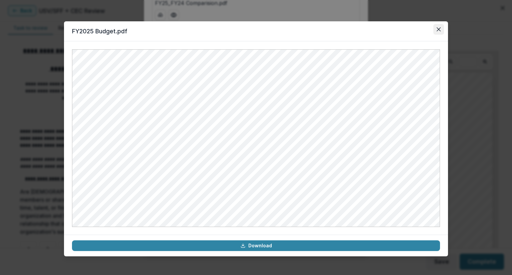
click at [439, 33] on button "Close" at bounding box center [438, 29] width 11 height 11
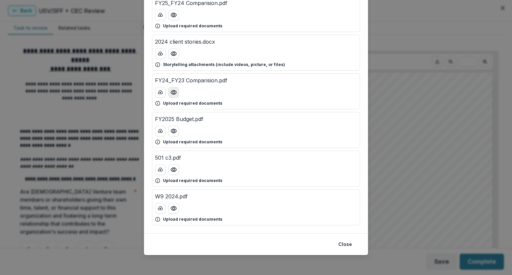
click at [168, 96] on button "Preview FY24_FY23 Comparision.pdf" at bounding box center [173, 92] width 11 height 11
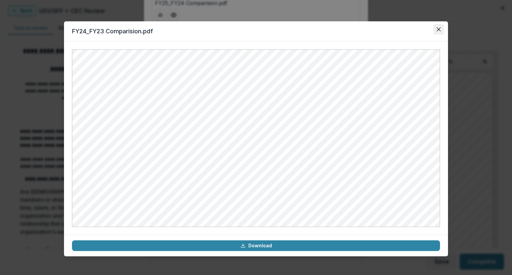
click at [435, 33] on button "Close" at bounding box center [438, 29] width 11 height 11
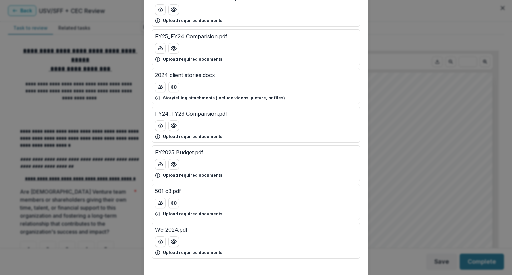
scroll to position [64, 0]
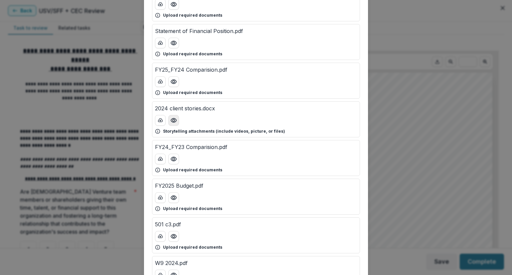
click at [174, 121] on icon "Preview 2024 client stories.docx" at bounding box center [173, 120] width 7 height 7
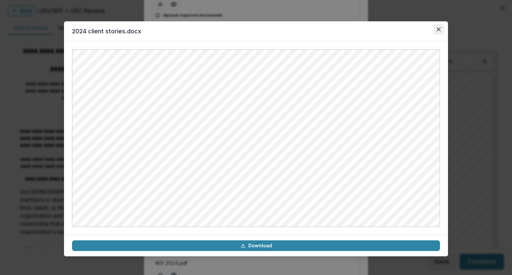
click at [439, 32] on button "Close" at bounding box center [438, 29] width 11 height 11
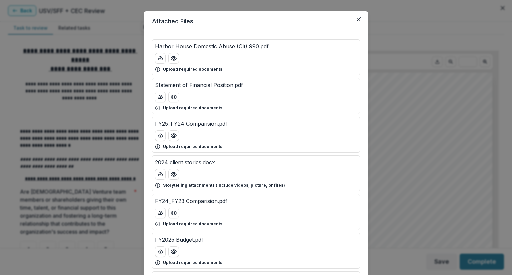
scroll to position [0, 0]
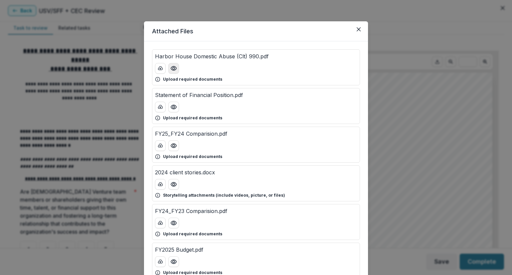
click at [172, 70] on icon "Preview Harbor House Domestic Abuse (Clt) 990.pdf" at bounding box center [173, 68] width 7 height 7
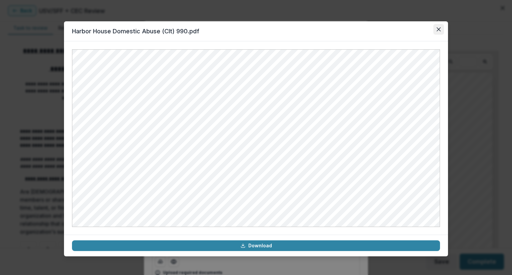
click at [438, 33] on button "Close" at bounding box center [438, 29] width 11 height 11
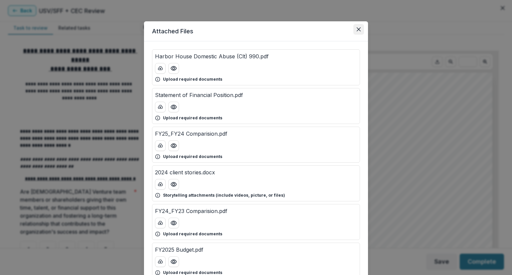
click at [362, 30] on button "Close" at bounding box center [358, 29] width 11 height 11
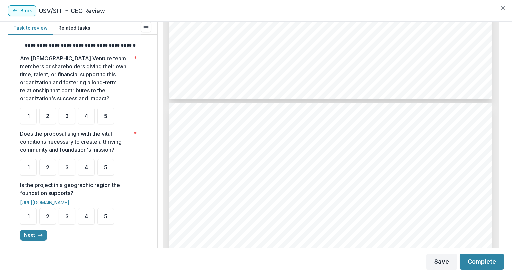
scroll to position [933, 0]
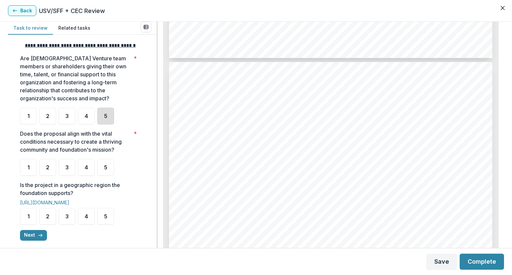
click at [101, 124] on div "5" at bounding box center [105, 116] width 17 height 17
click at [109, 176] on div "5" at bounding box center [105, 167] width 17 height 17
click at [110, 225] on div "5" at bounding box center [105, 216] width 17 height 17
click at [31, 241] on button "Next" at bounding box center [33, 235] width 27 height 11
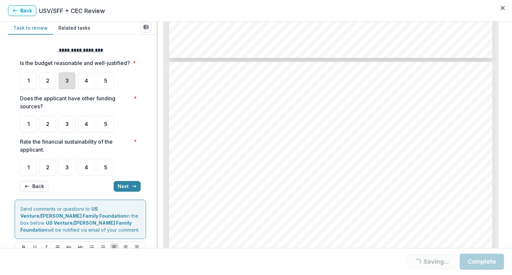
click at [69, 89] on div "3" at bounding box center [67, 80] width 17 height 17
click at [110, 132] on div "5" at bounding box center [105, 124] width 17 height 17
click at [68, 170] on span "3" at bounding box center [66, 167] width 3 height 5
click at [121, 192] on button "Next" at bounding box center [127, 186] width 27 height 11
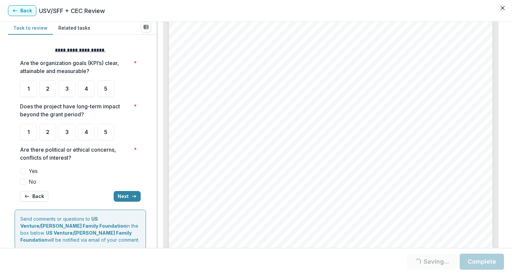
scroll to position [2467, 0]
click at [100, 91] on div "5" at bounding box center [105, 88] width 17 height 17
click at [101, 90] on div "5" at bounding box center [105, 88] width 17 height 17
click at [91, 134] on div "4" at bounding box center [86, 132] width 17 height 17
click at [25, 181] on span at bounding box center [23, 182] width 6 height 6
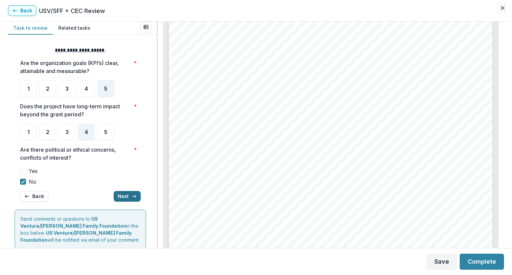
click at [117, 193] on button "Next" at bounding box center [127, 196] width 27 height 11
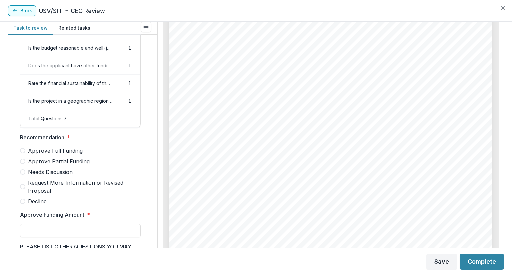
scroll to position [133, 0]
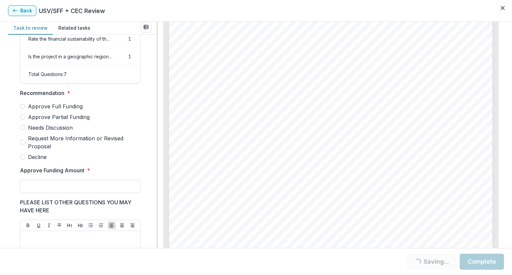
click at [24, 109] on span at bounding box center [22, 106] width 5 height 5
click at [52, 181] on div "Approve Funding Amount *" at bounding box center [80, 179] width 121 height 27
click at [53, 184] on input "Approve Funding Amount *" at bounding box center [80, 186] width 121 height 13
type input "********"
click at [479, 262] on button "Complete" at bounding box center [482, 262] width 44 height 16
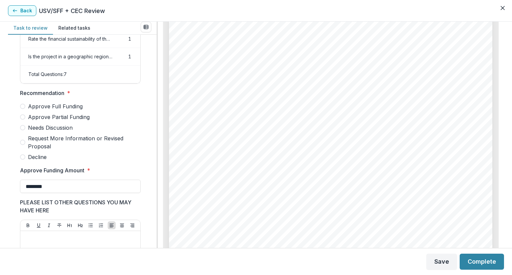
click at [117, 144] on span "Request More Information or Revised Proposal" at bounding box center [84, 142] width 113 height 16
click at [24, 109] on span at bounding box center [22, 106] width 5 height 5
click at [25, 109] on span at bounding box center [22, 106] width 5 height 5
click at [21, 109] on span at bounding box center [22, 106] width 5 height 5
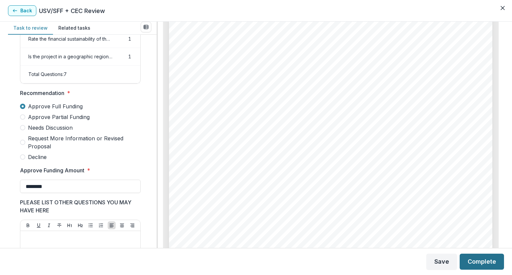
click at [490, 264] on button "Complete" at bounding box center [482, 262] width 44 height 16
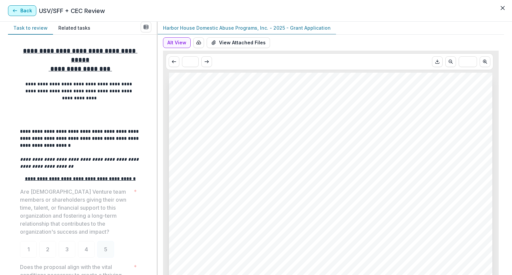
click at [22, 13] on button "Back" at bounding box center [22, 10] width 28 height 11
